Goal: Complete application form: Complete application form

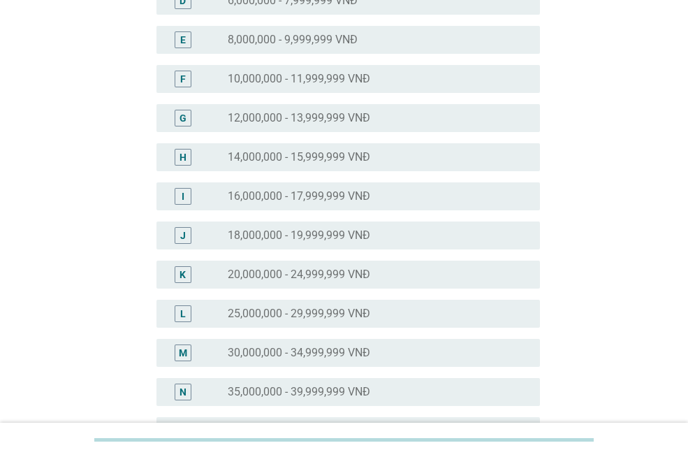
click at [379, 310] on div "radio_button_unchecked 25,000,000 - 29,999,999 VNĐ" at bounding box center [373, 314] width 290 height 14
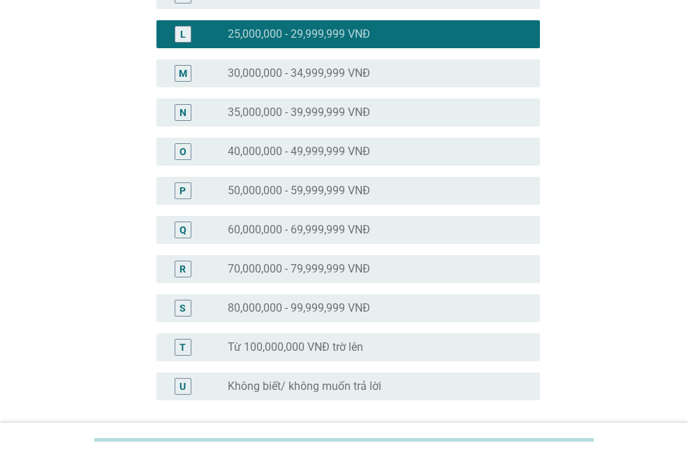
scroll to position [682, 0]
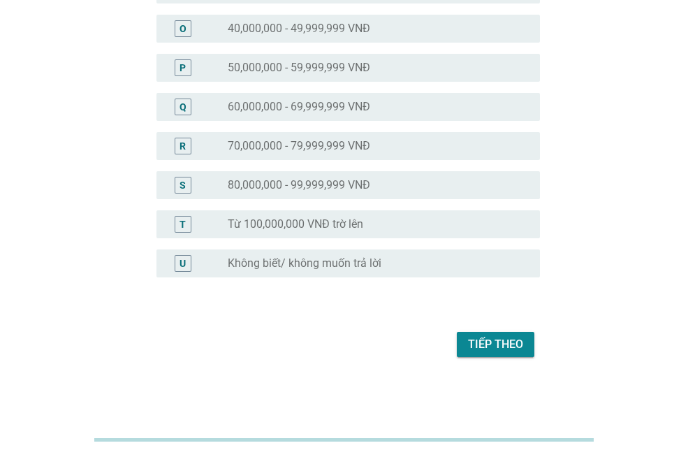
click at [516, 343] on div "Tiếp theo" at bounding box center [495, 344] width 55 height 17
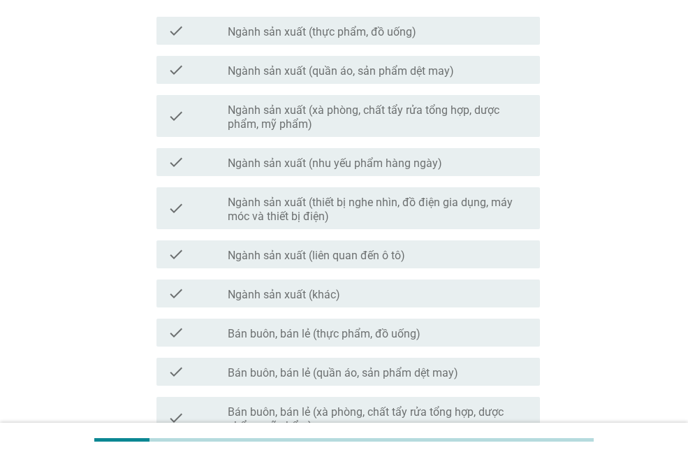
scroll to position [0, 0]
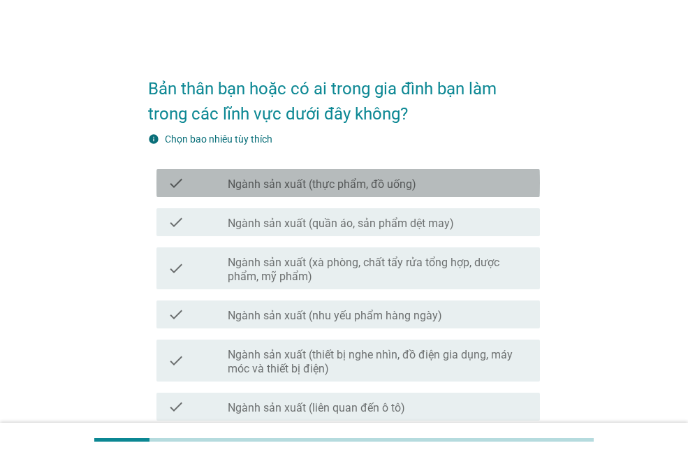
click at [384, 185] on label "Ngành sản xuất (thực phẩm, đồ uống)" at bounding box center [322, 185] width 189 height 14
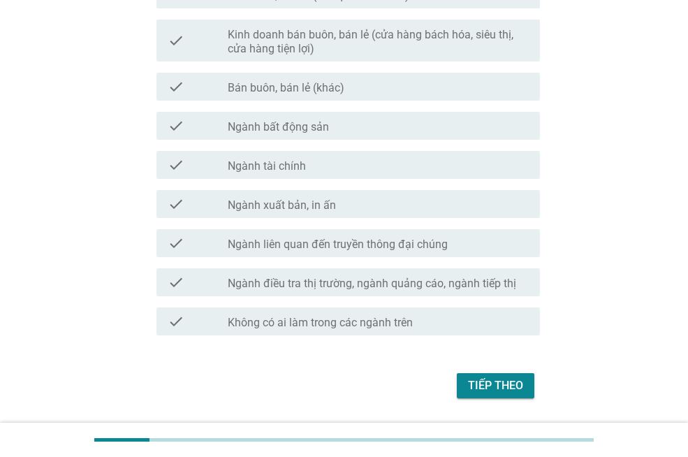
scroll to position [755, 0]
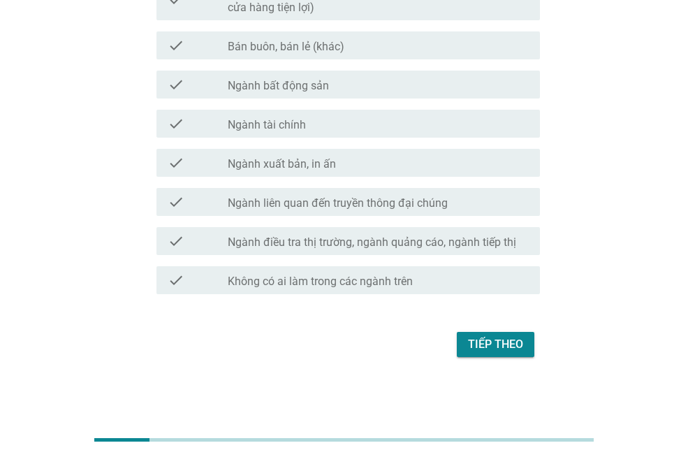
click at [488, 339] on div "Tiếp theo" at bounding box center [495, 344] width 55 height 17
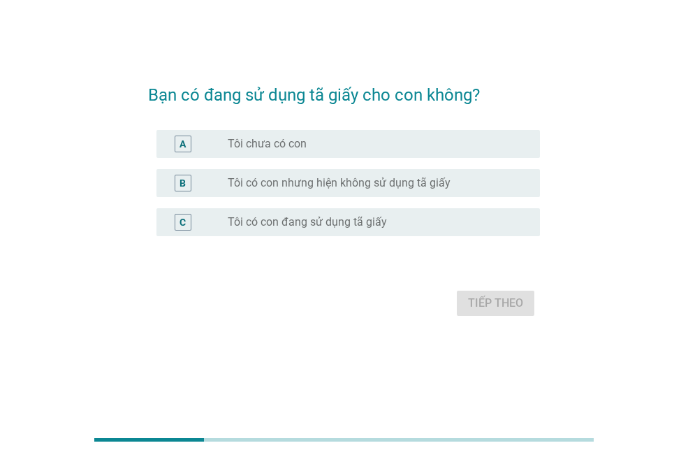
scroll to position [0, 0]
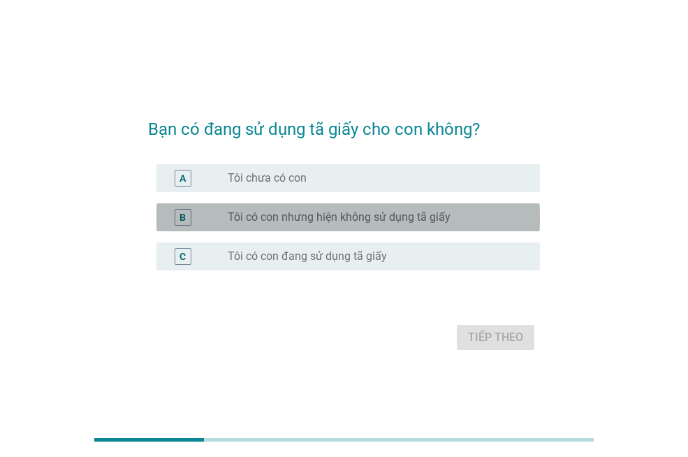
click at [308, 225] on div "radio_button_unchecked Tôi có con nhưng hiện không sử dụng tã giấy" at bounding box center [378, 217] width 301 height 17
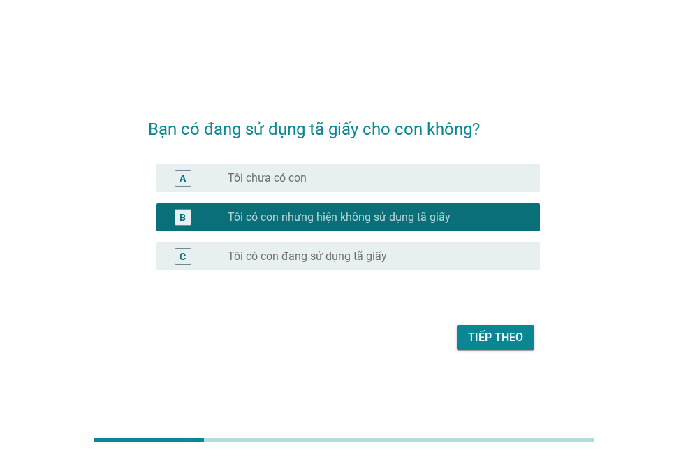
click at [342, 260] on label "Tôi có con đang sử dụng tã giấy" at bounding box center [307, 256] width 159 height 14
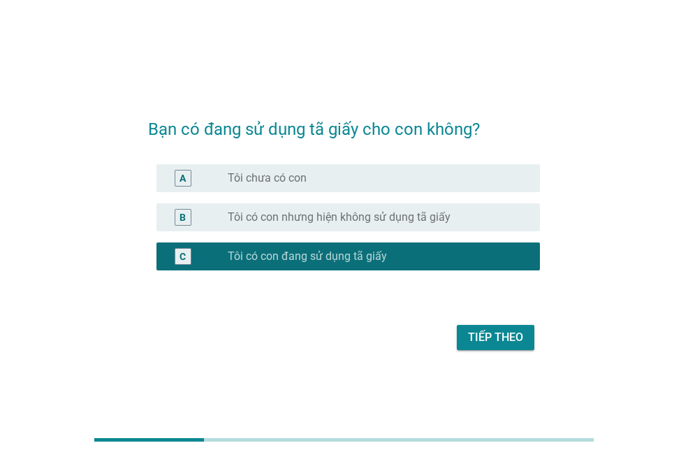
click at [465, 341] on button "Tiếp theo" at bounding box center [496, 337] width 78 height 25
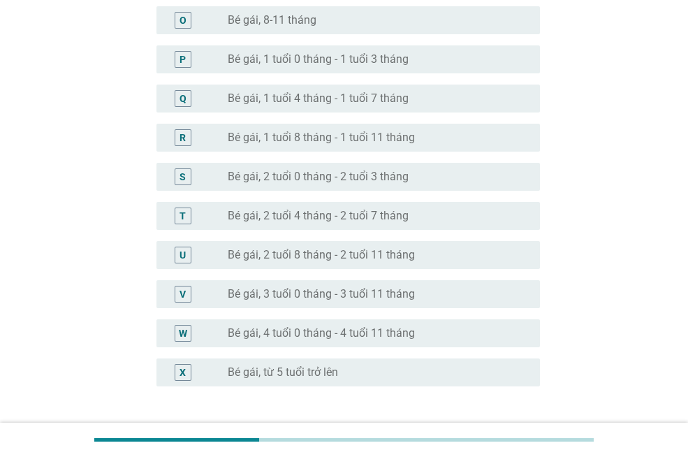
scroll to position [825, 0]
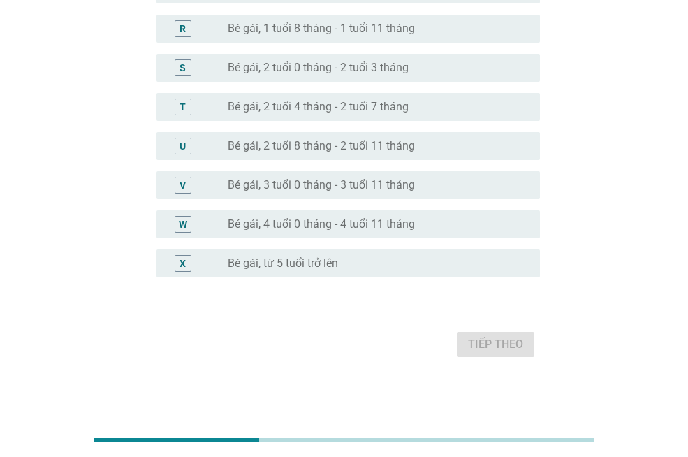
click at [290, 224] on label "Bé gái, 4 tuổi 0 tháng - 4 tuổi 11 tháng" at bounding box center [321, 224] width 187 height 14
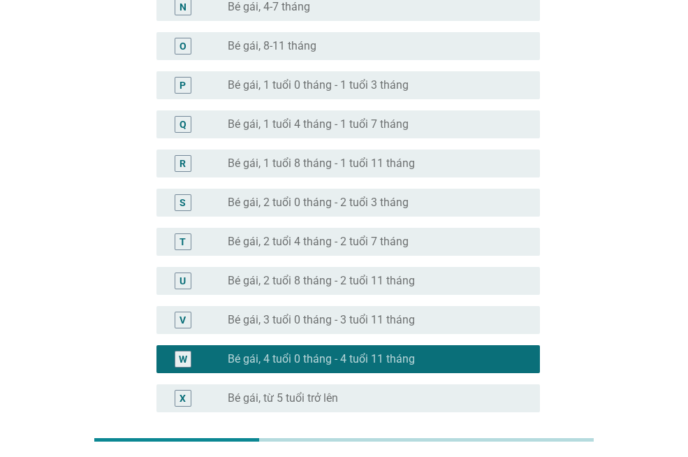
scroll to position [545, 0]
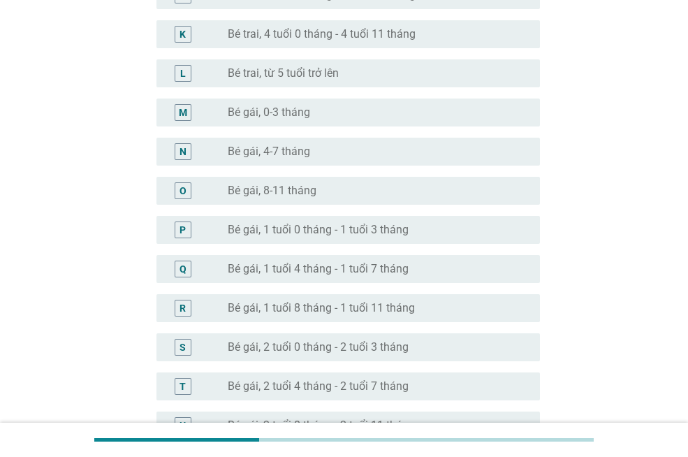
click at [294, 75] on label "Bé trai, từ 5 tuổi trở lên" at bounding box center [283, 73] width 111 height 14
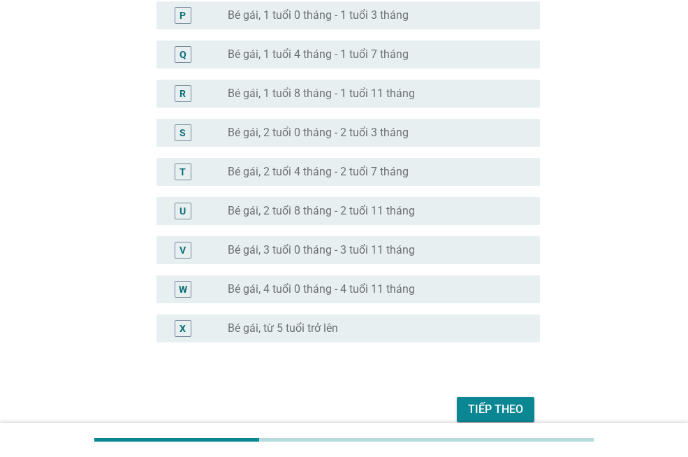
scroll to position [825, 0]
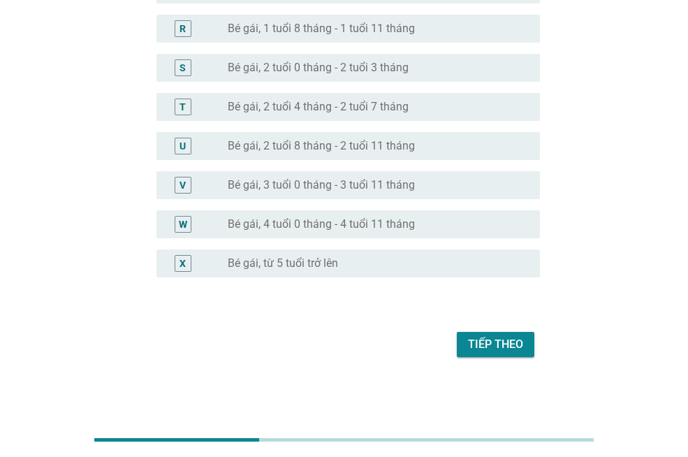
click at [486, 335] on button "Tiếp theo" at bounding box center [496, 344] width 78 height 25
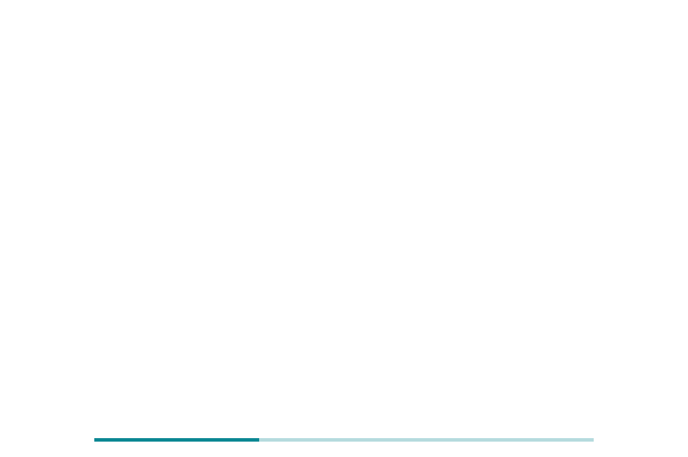
scroll to position [0, 0]
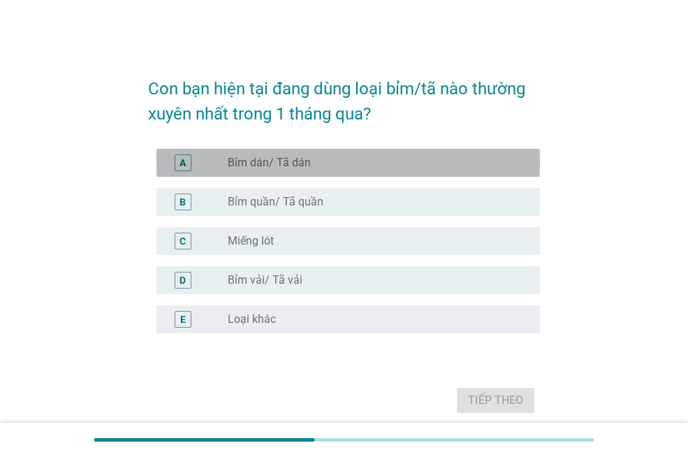
click at [265, 168] on label "Bỉm dán/ Tã dán" at bounding box center [269, 163] width 83 height 14
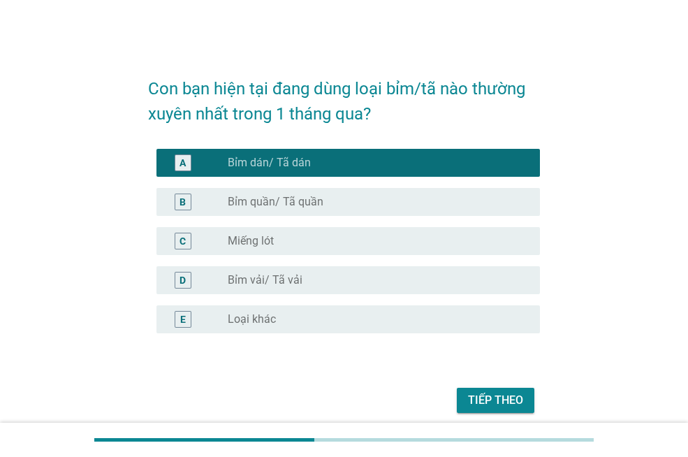
click at [275, 205] on label "Bỉm quần/ Tã quần" at bounding box center [276, 202] width 96 height 14
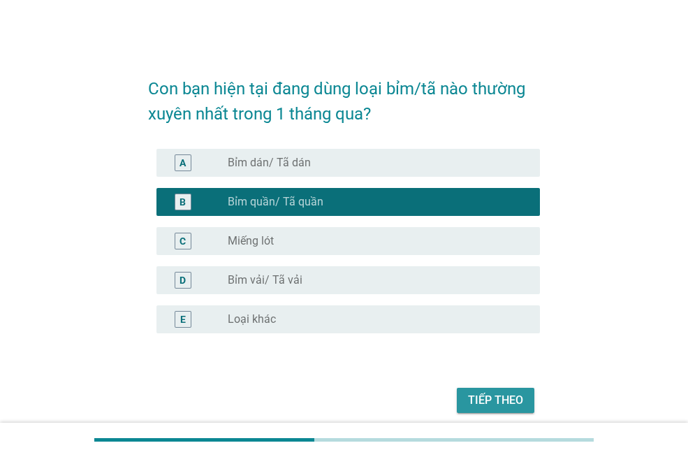
click at [500, 400] on div "Tiếp theo" at bounding box center [495, 400] width 55 height 17
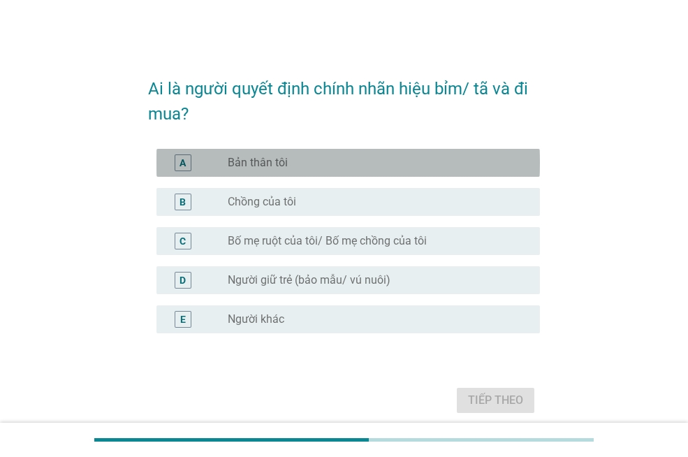
drag, startPoint x: 288, startPoint y: 164, endPoint x: 412, endPoint y: 300, distance: 184.0
click at [289, 164] on div "radio_button_unchecked Bản thân tôi" at bounding box center [373, 163] width 290 height 14
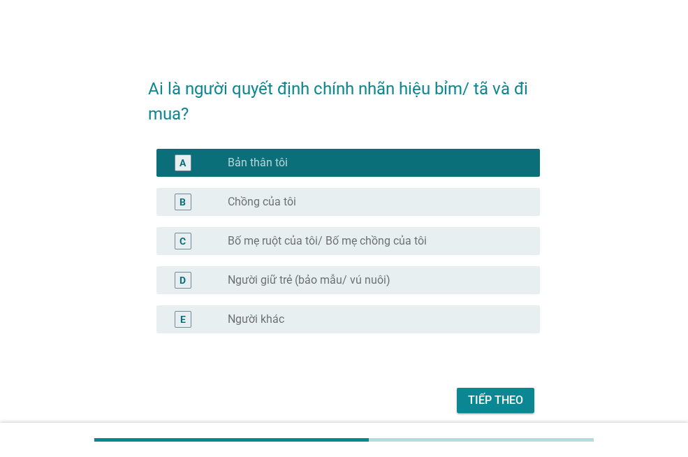
click at [498, 401] on div "Tiếp theo" at bounding box center [495, 400] width 55 height 17
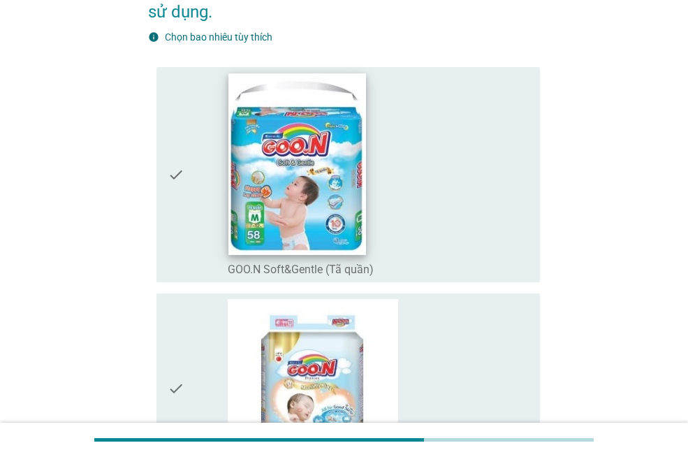
scroll to position [210, 0]
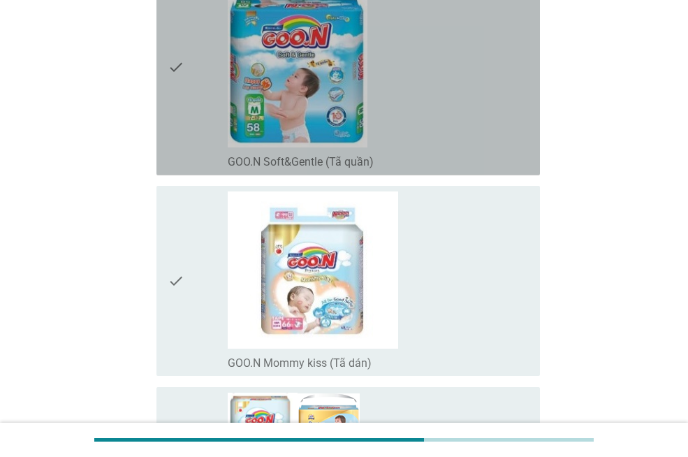
click at [410, 132] on div "check_box_outline_blank GOO.N Soft&Gentle (Tã quần)" at bounding box center [378, 67] width 301 height 205
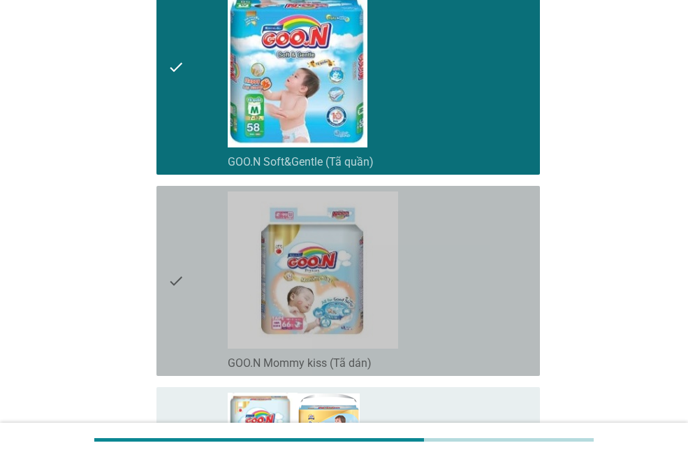
drag, startPoint x: 420, startPoint y: 299, endPoint x: 421, endPoint y: 306, distance: 7.1
click at [420, 298] on div "check_box_outline_blank GOO.N Mommy kiss (Tã dán)" at bounding box center [378, 280] width 301 height 179
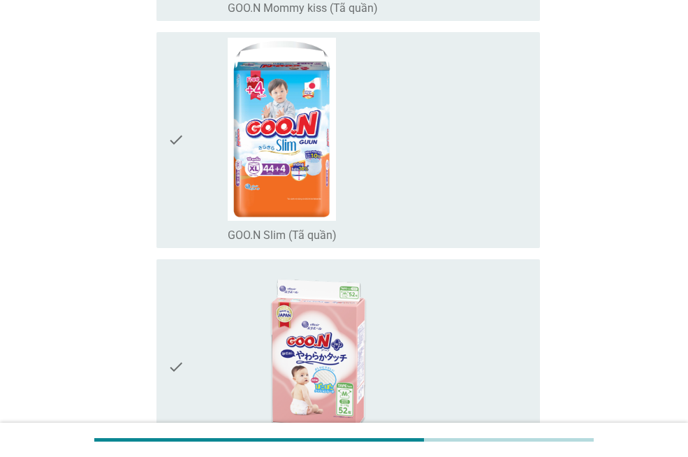
scroll to position [908, 0]
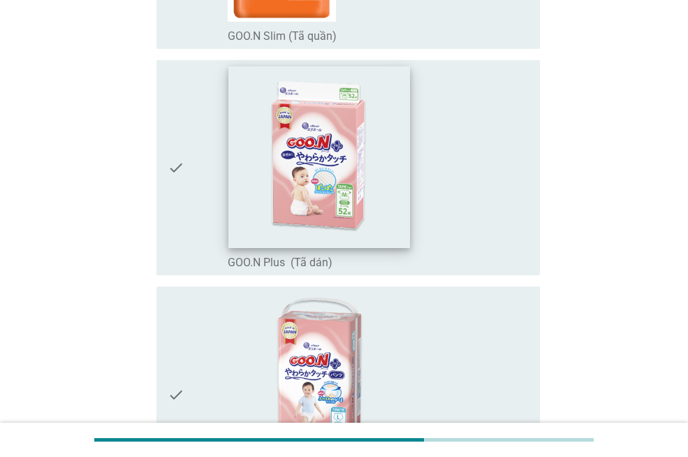
click at [403, 214] on img at bounding box center [319, 156] width 181 height 181
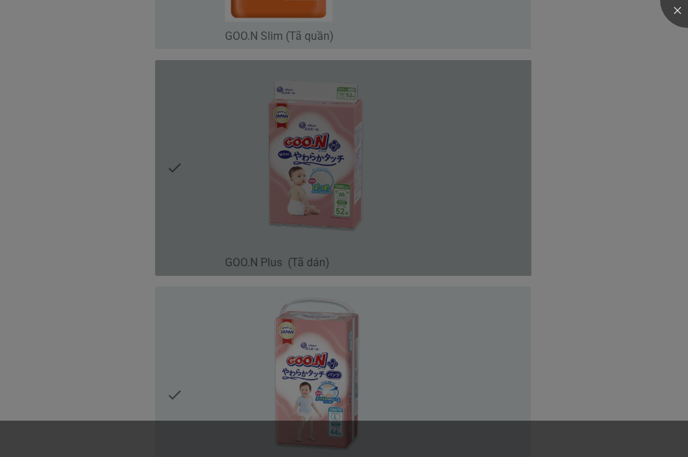
drag, startPoint x: 403, startPoint y: 214, endPoint x: 396, endPoint y: 361, distance: 146.9
click at [396, 362] on div at bounding box center [344, 228] width 688 height 457
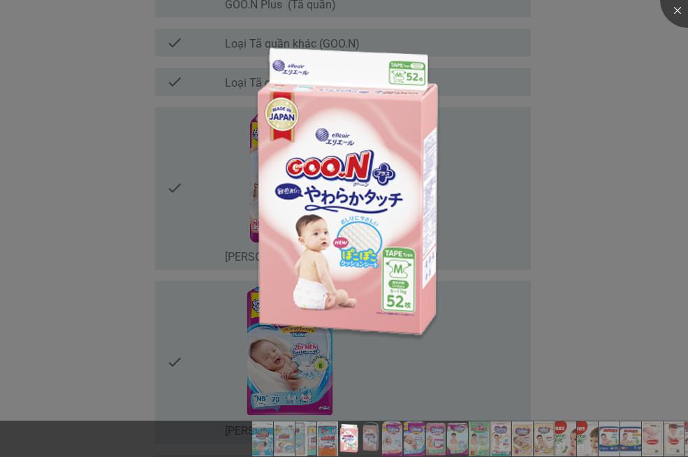
scroll to position [1398, 0]
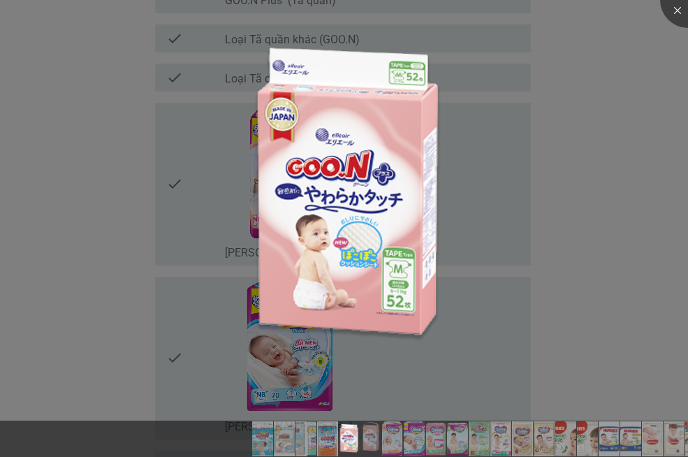
click at [611, 298] on div at bounding box center [344, 228] width 688 height 457
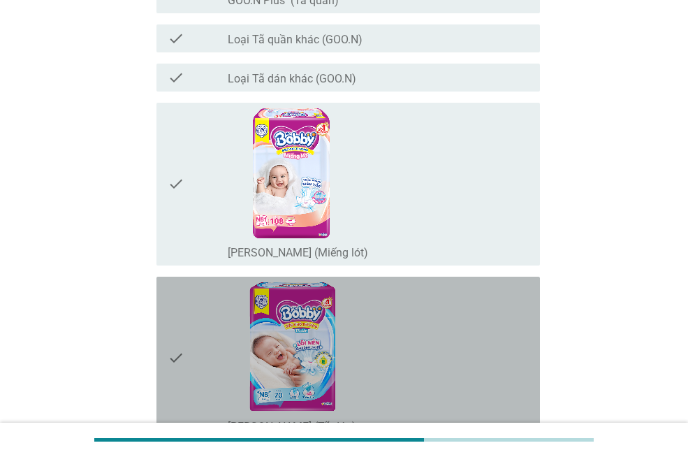
click at [441, 305] on div "check_box_outline_blank [PERSON_NAME] (Tã dán)" at bounding box center [378, 358] width 301 height 152
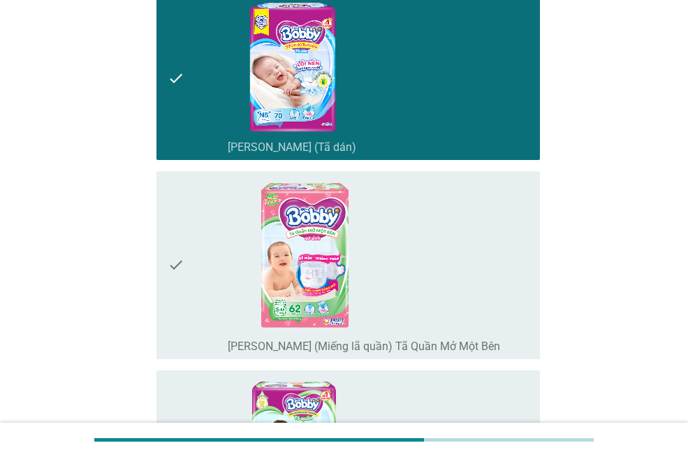
scroll to position [1957, 0]
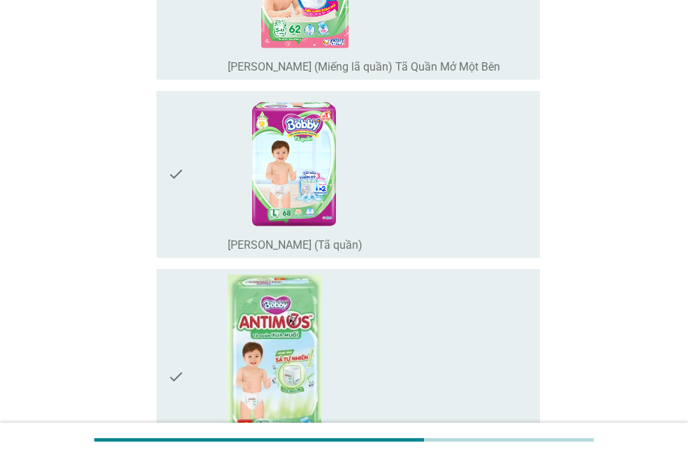
click at [464, 330] on div "check_box_outline_blank [PERSON_NAME] (Tã quần)" at bounding box center [378, 377] width 301 height 205
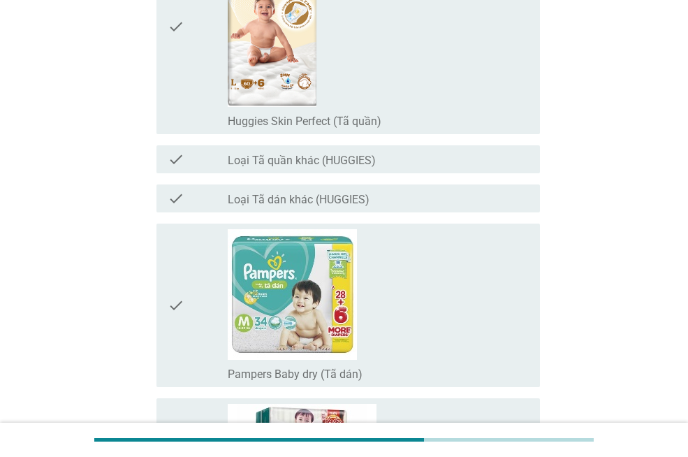
scroll to position [5171, 0]
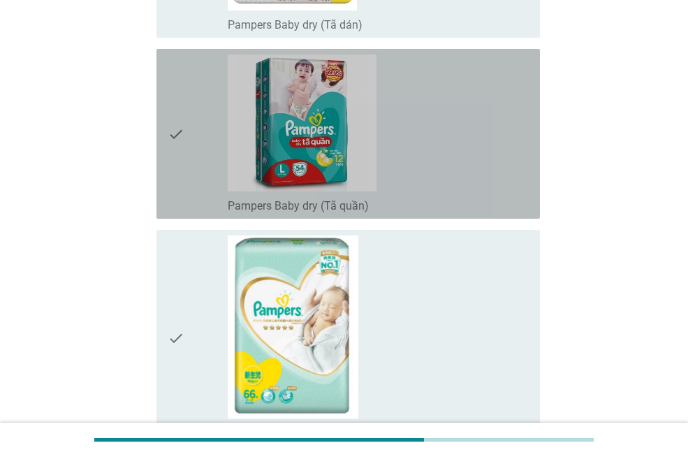
click at [488, 131] on div "check_box_outline_blank Pampers Baby dry (Tã quần)" at bounding box center [378, 134] width 301 height 159
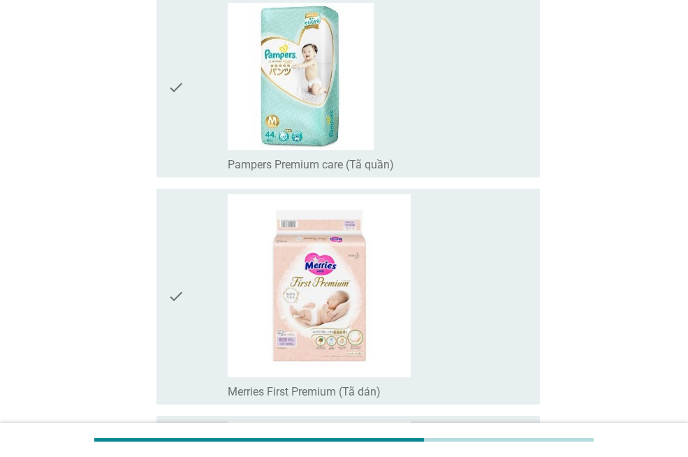
scroll to position [6020, 0]
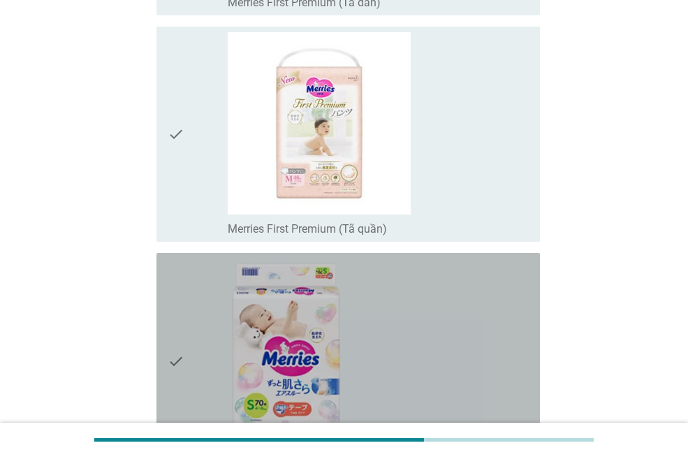
click at [473, 314] on div "check_box_outline_blank Merries Excellent Breathability (Tã dán)" at bounding box center [378, 361] width 301 height 205
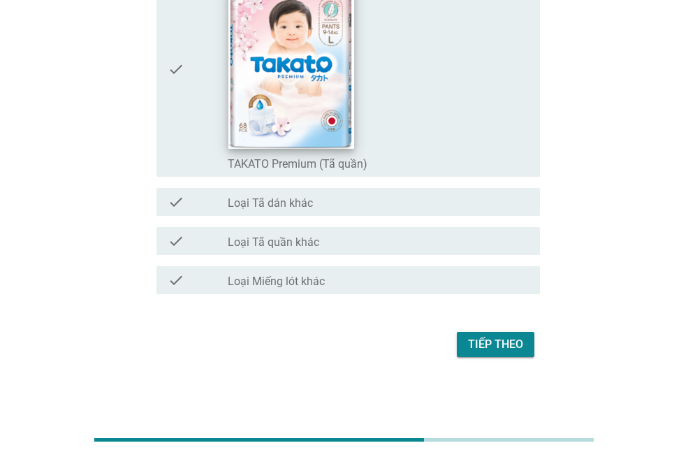
click at [322, 126] on img at bounding box center [292, 58] width 126 height 181
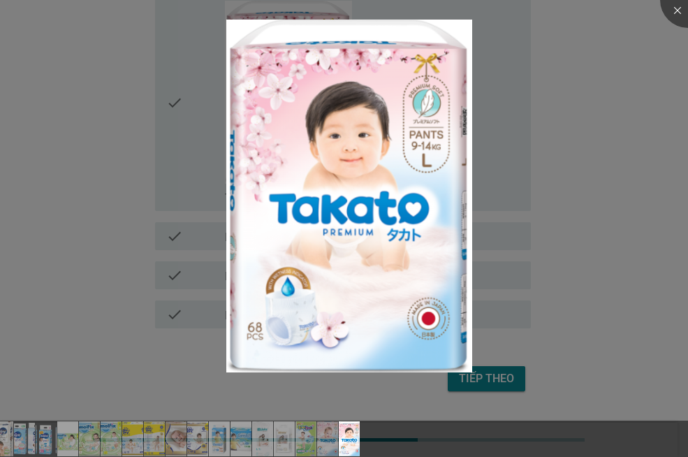
scroll to position [0, 394]
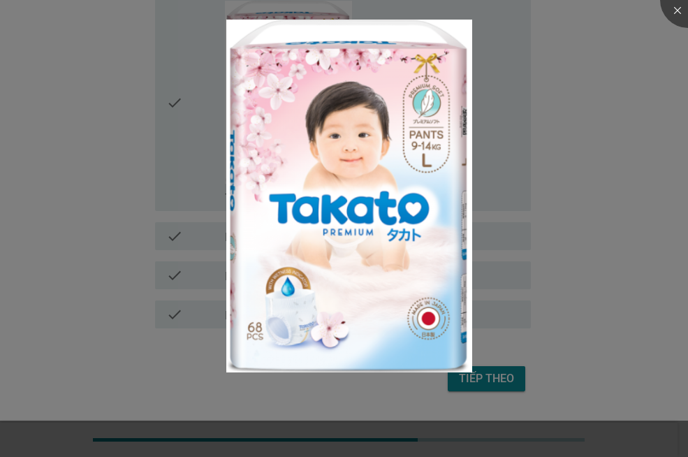
click at [602, 348] on div at bounding box center [344, 228] width 688 height 457
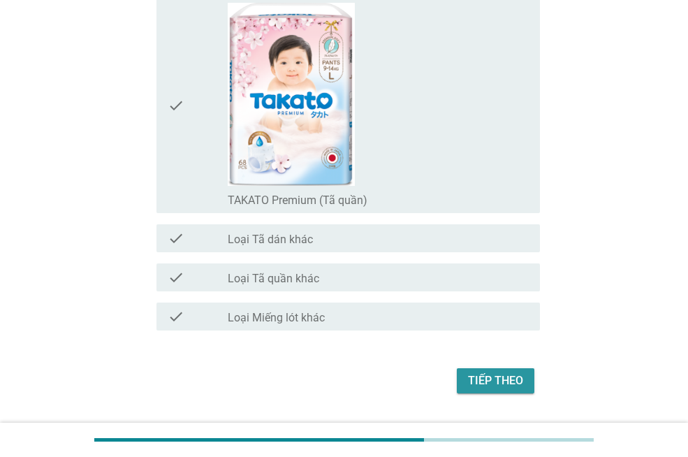
click at [478, 378] on div "Tiếp theo" at bounding box center [495, 380] width 55 height 17
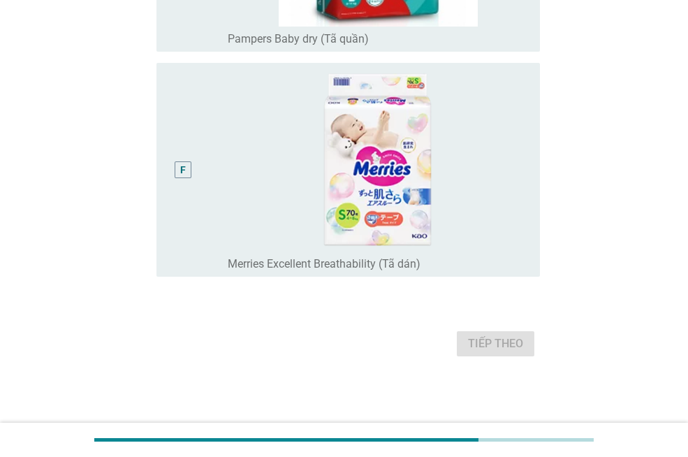
scroll to position [0, 0]
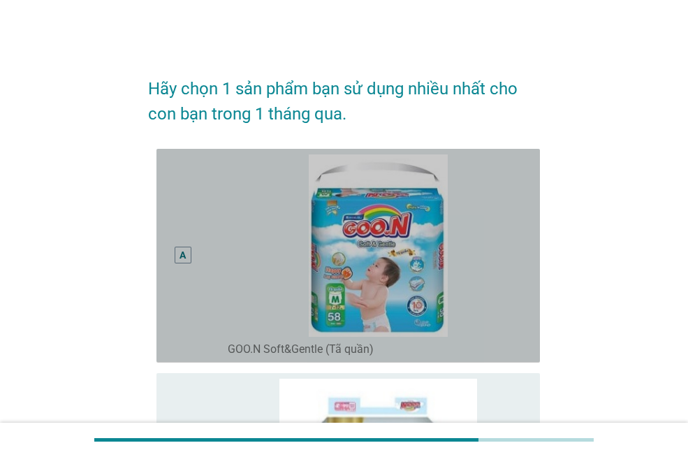
click at [172, 258] on div "A" at bounding box center [183, 255] width 30 height 203
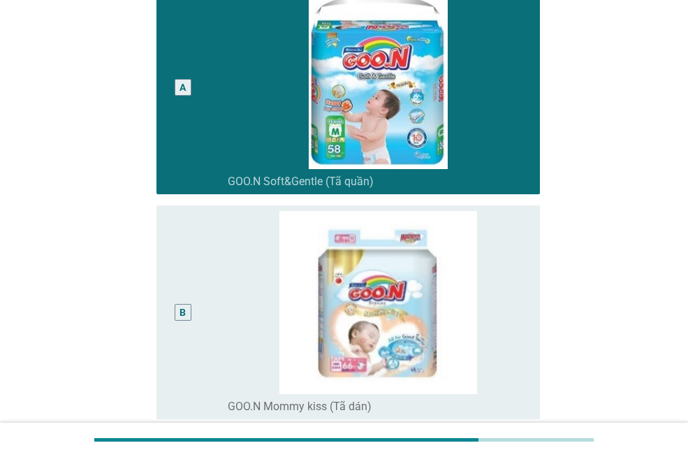
scroll to position [280, 0]
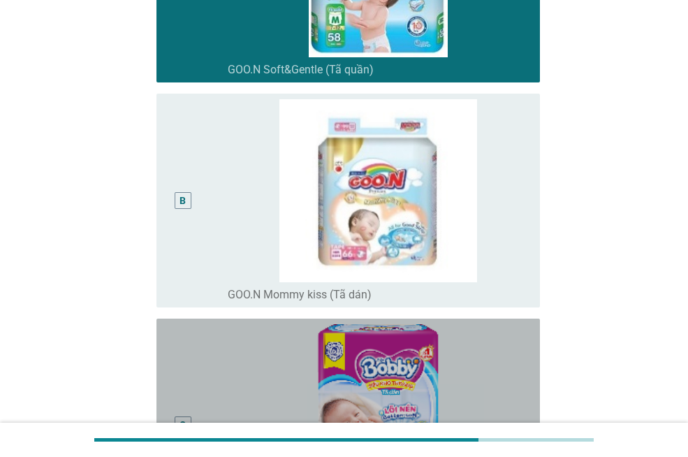
click at [193, 372] on div "C" at bounding box center [183, 425] width 30 height 203
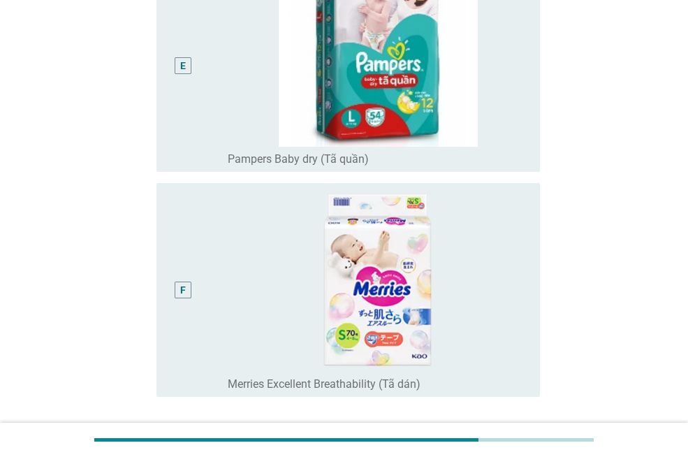
scroll to position [1209, 0]
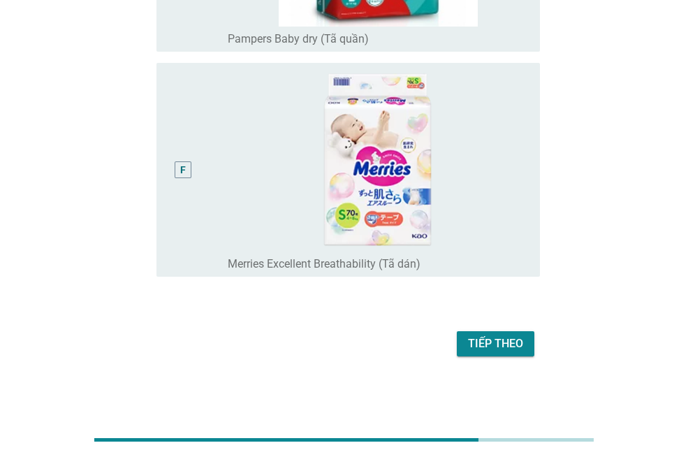
click at [514, 345] on div "Tiếp theo" at bounding box center [495, 343] width 55 height 17
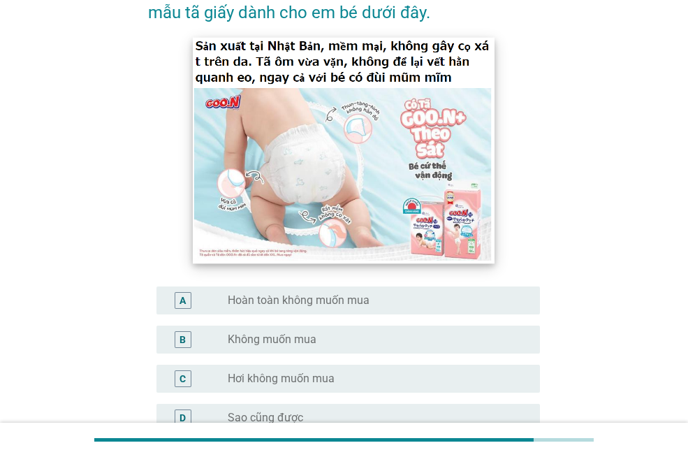
scroll to position [210, 0]
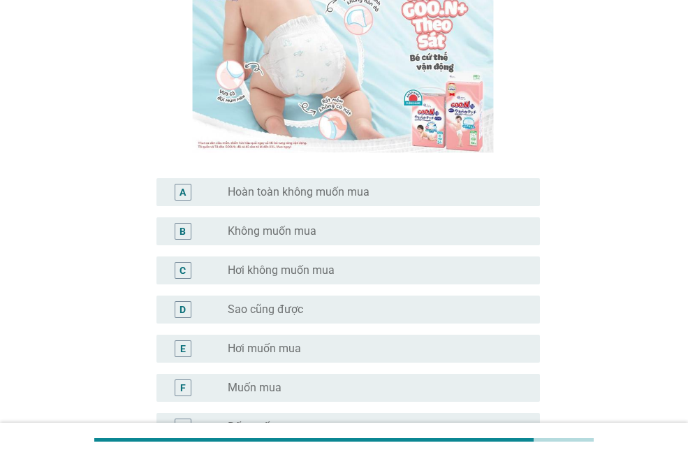
click at [328, 391] on div "radio_button_unchecked Muốn mua" at bounding box center [373, 388] width 290 height 14
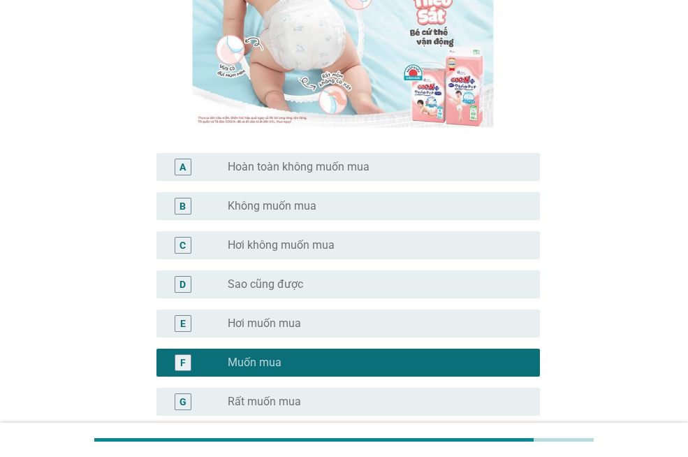
scroll to position [374, 0]
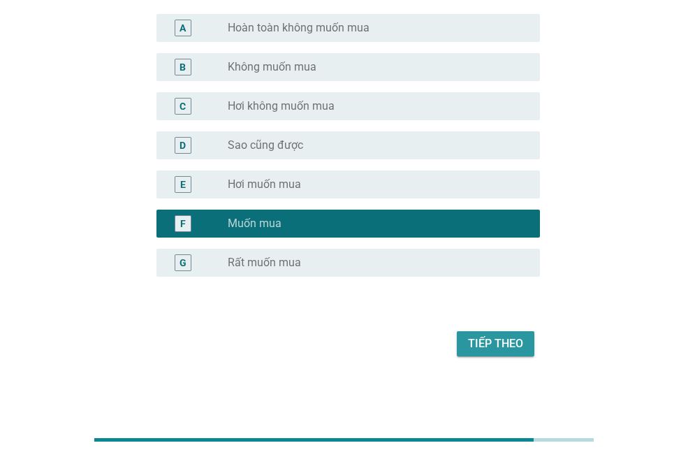
click at [516, 352] on div "Tiếp theo" at bounding box center [495, 343] width 55 height 17
